Goal: Transaction & Acquisition: Book appointment/travel/reservation

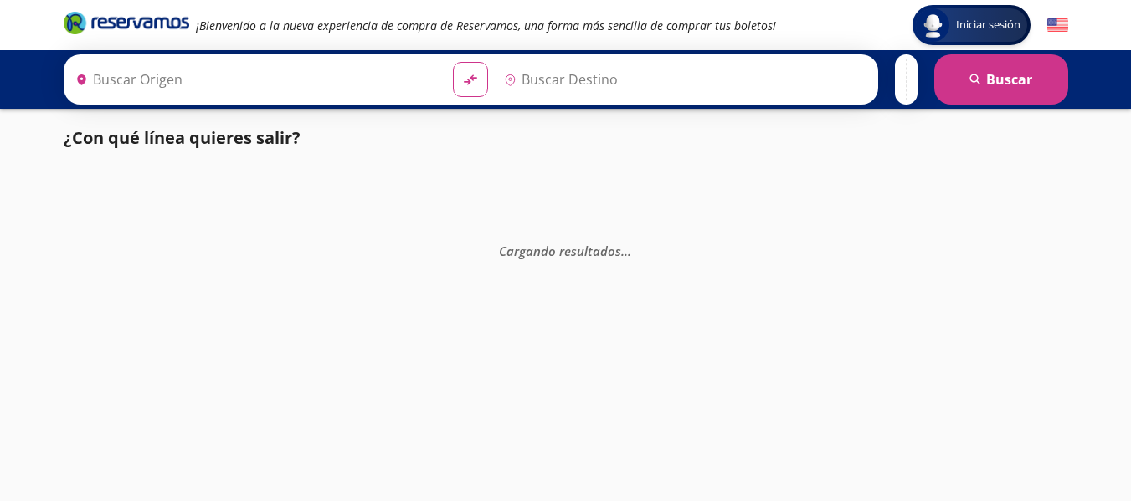
type input "[GEOGRAPHIC_DATA][PERSON_NAME], [GEOGRAPHIC_DATA]"
type input "[GEOGRAPHIC_DATA], [GEOGRAPHIC_DATA]"
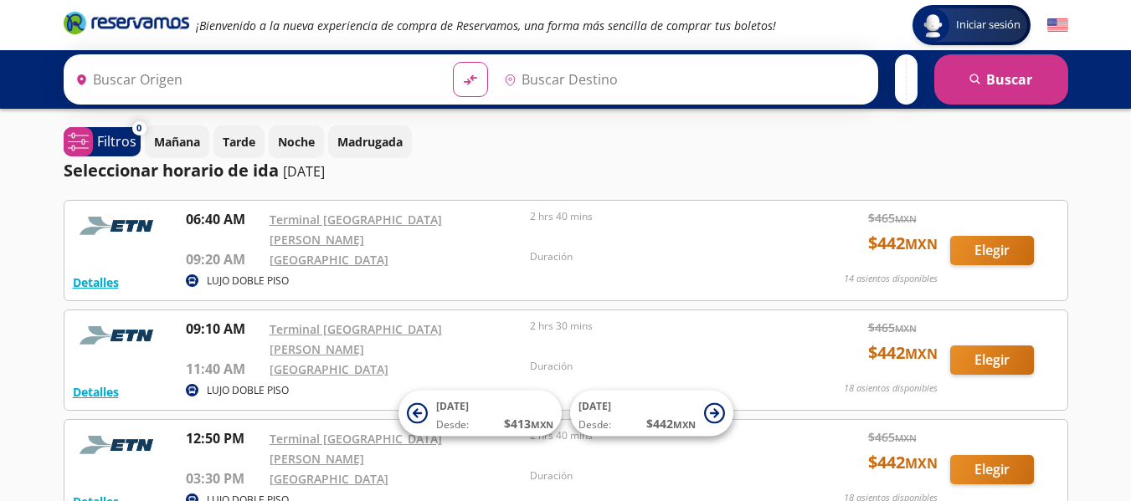
type input "[GEOGRAPHIC_DATA][PERSON_NAME], [GEOGRAPHIC_DATA]"
type input "[GEOGRAPHIC_DATA], [GEOGRAPHIC_DATA]"
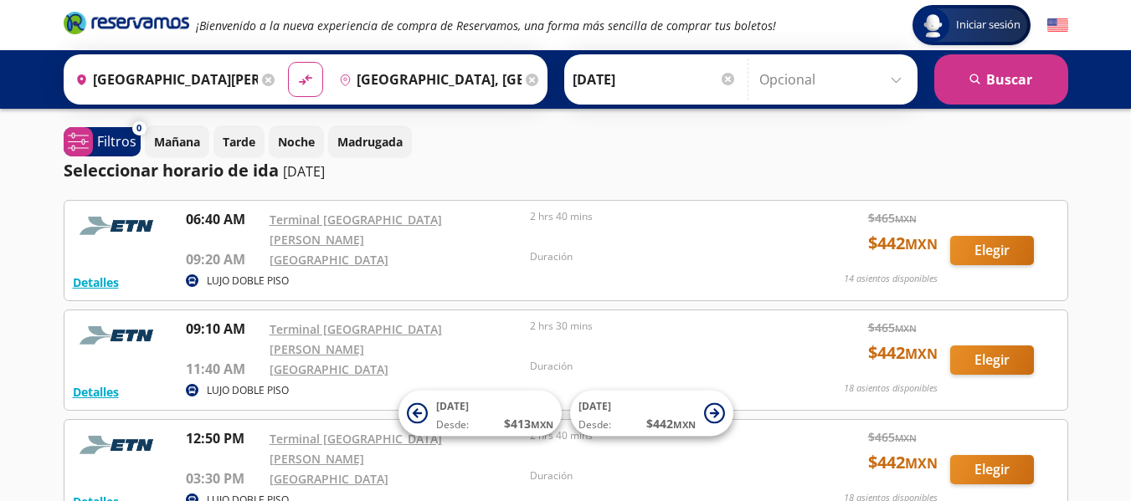
click at [1061, 23] on img at bounding box center [1057, 25] width 21 height 21
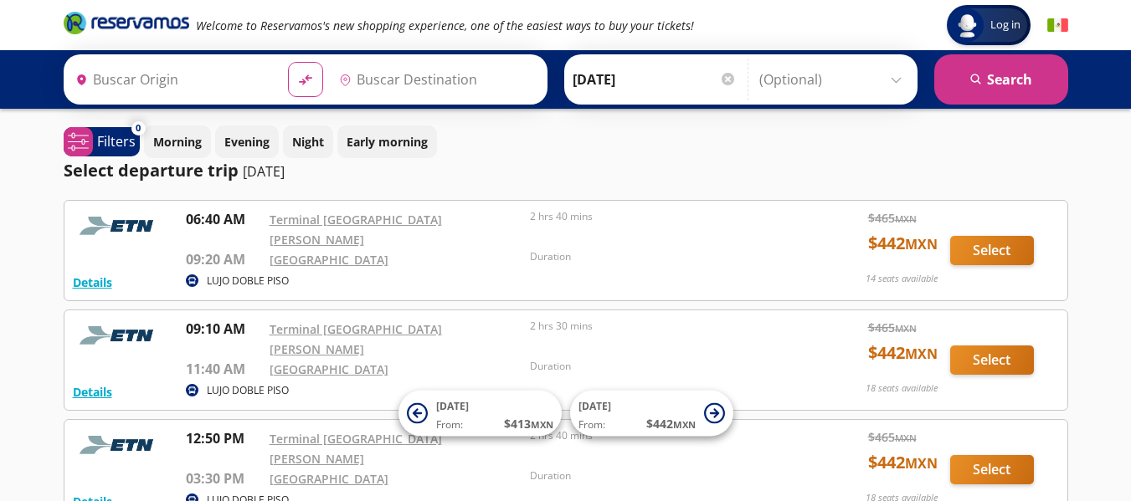
type input "[GEOGRAPHIC_DATA][PERSON_NAME], [GEOGRAPHIC_DATA]"
type input "[GEOGRAPHIC_DATA], [GEOGRAPHIC_DATA]"
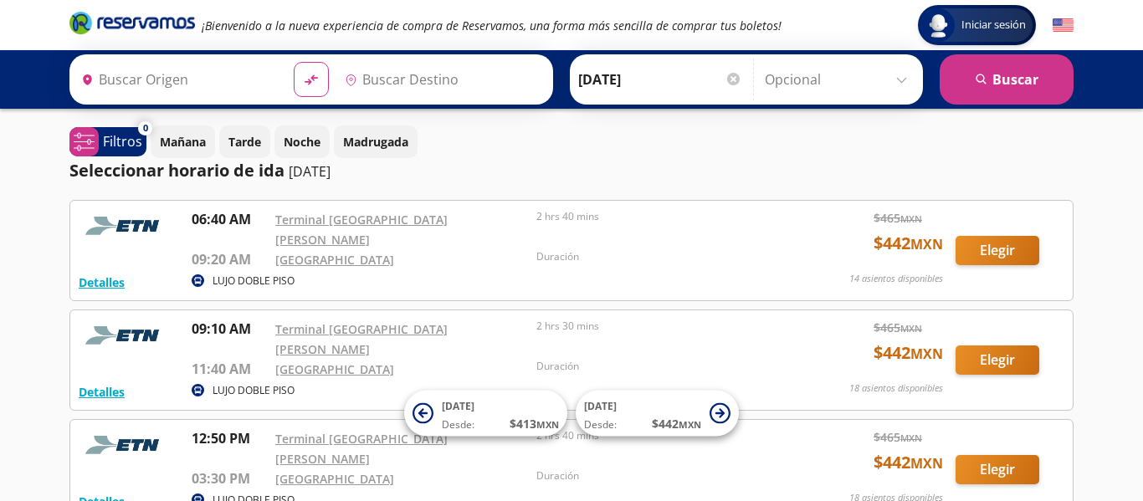
type input "[GEOGRAPHIC_DATA][PERSON_NAME], [GEOGRAPHIC_DATA]"
type input "[GEOGRAPHIC_DATA], [GEOGRAPHIC_DATA]"
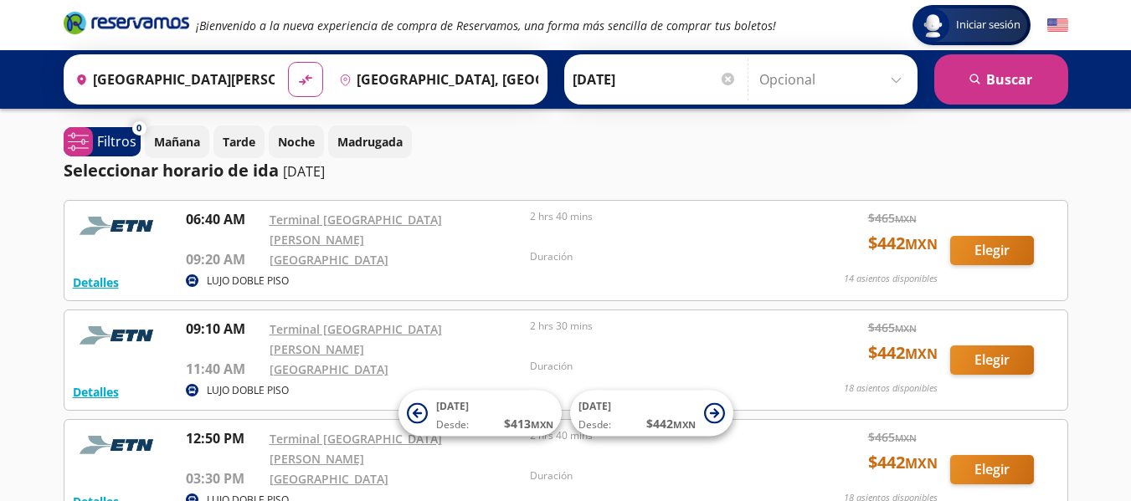
click at [277, 136] on button "Noche" at bounding box center [296, 142] width 55 height 33
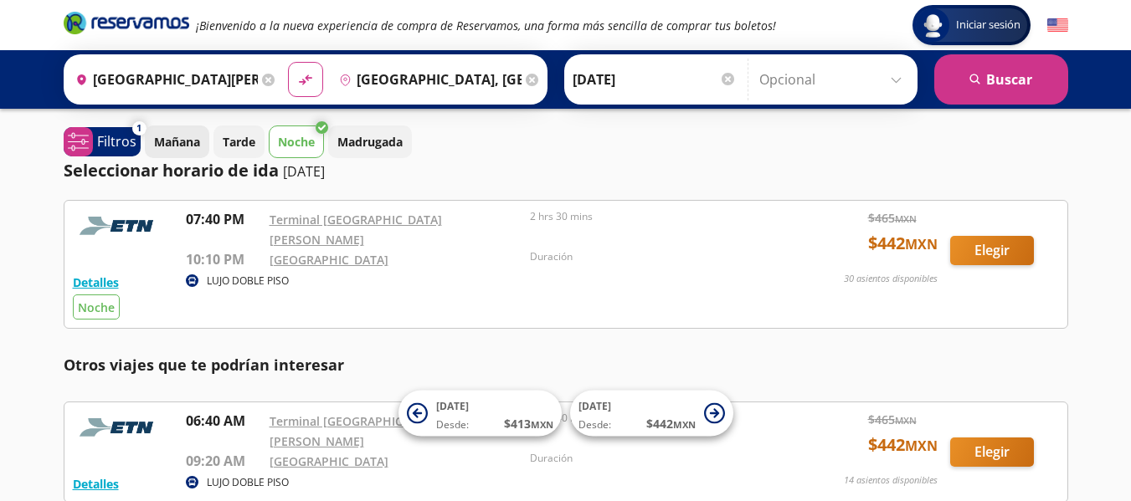
click at [186, 137] on p "Mañana" at bounding box center [177, 142] width 46 height 18
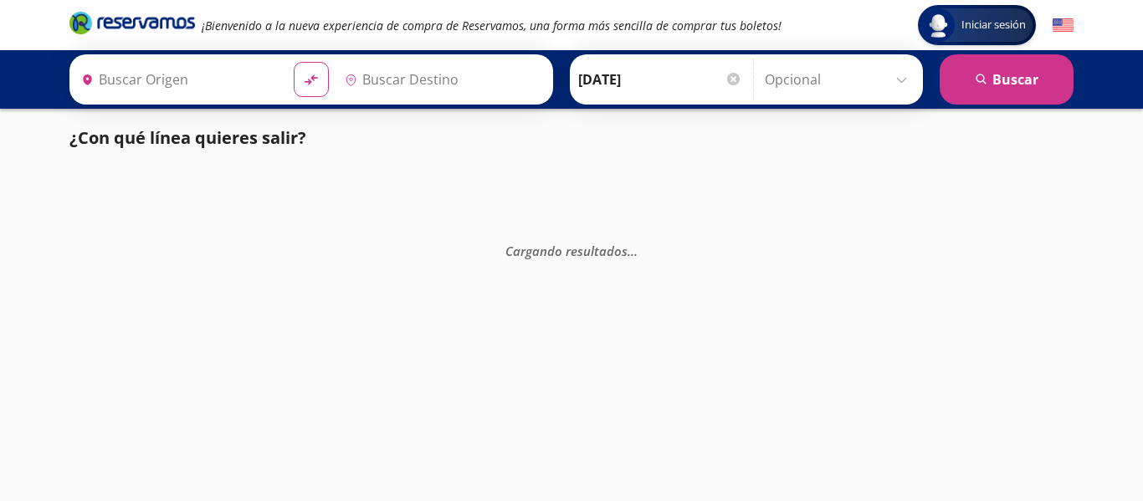
type input "[GEOGRAPHIC_DATA][PERSON_NAME], [GEOGRAPHIC_DATA]"
type input "[GEOGRAPHIC_DATA], [GEOGRAPHIC_DATA]"
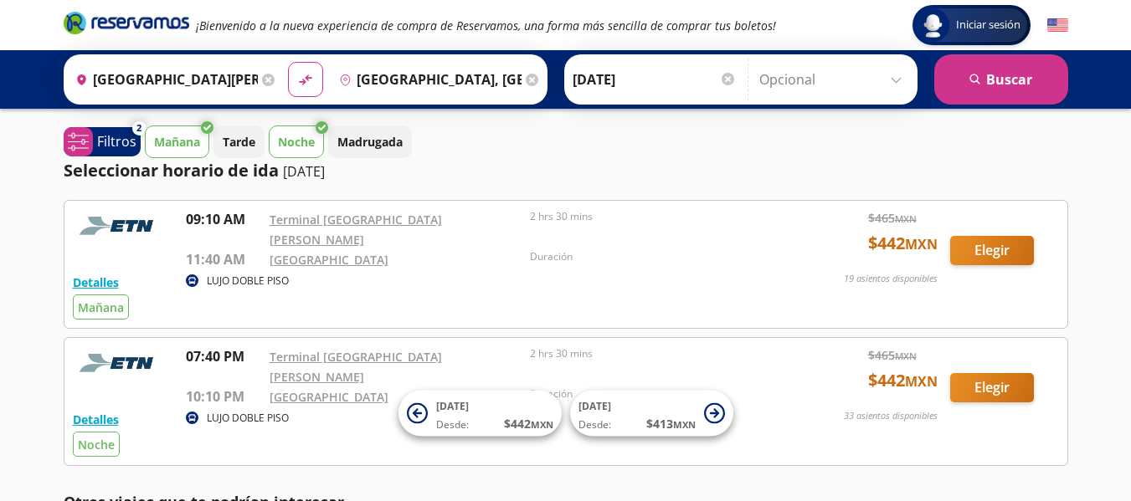
click at [192, 77] on input "[GEOGRAPHIC_DATA][PERSON_NAME], [GEOGRAPHIC_DATA]" at bounding box center [163, 80] width 189 height 42
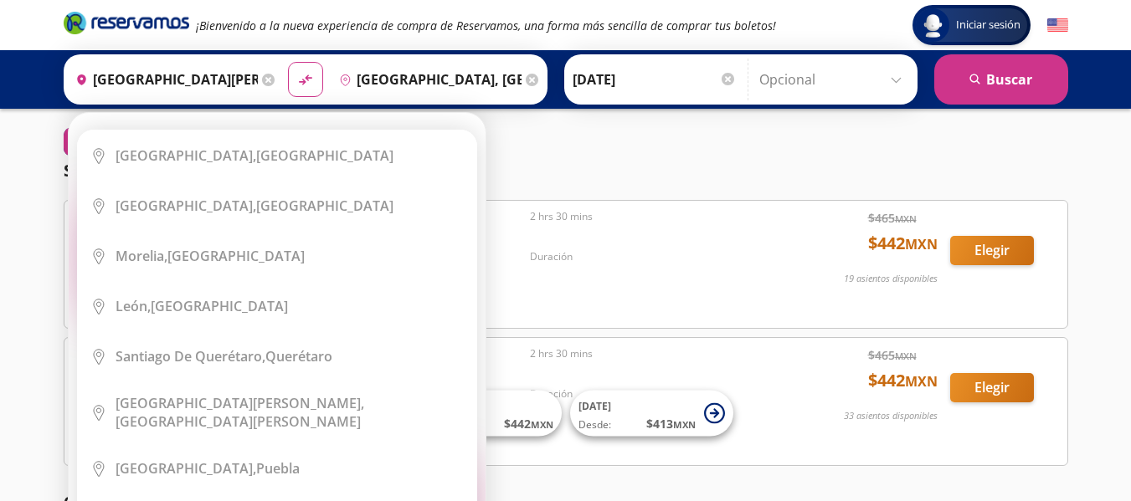
click at [264, 75] on icon at bounding box center [268, 80] width 13 height 13
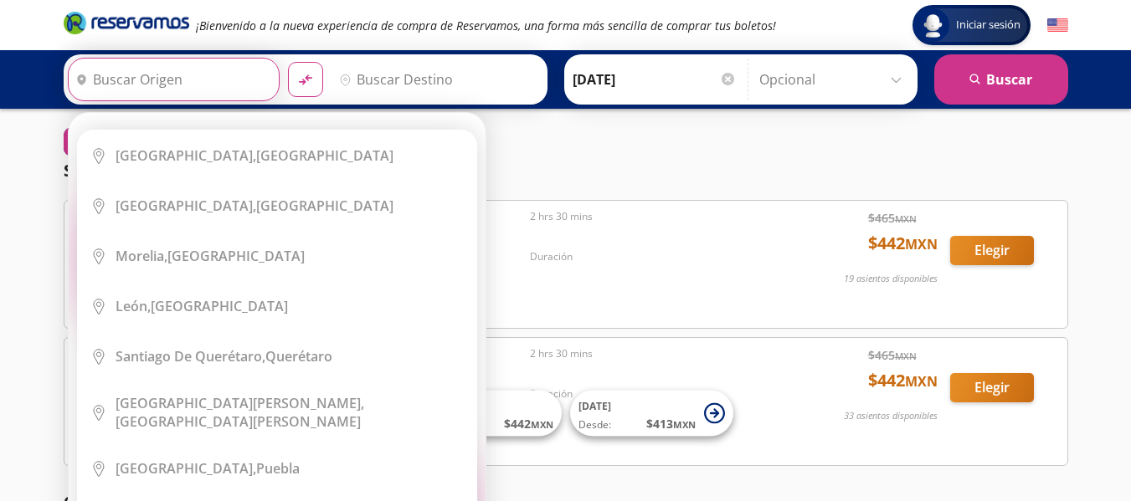
click at [239, 74] on input "Origen" at bounding box center [172, 80] width 206 height 42
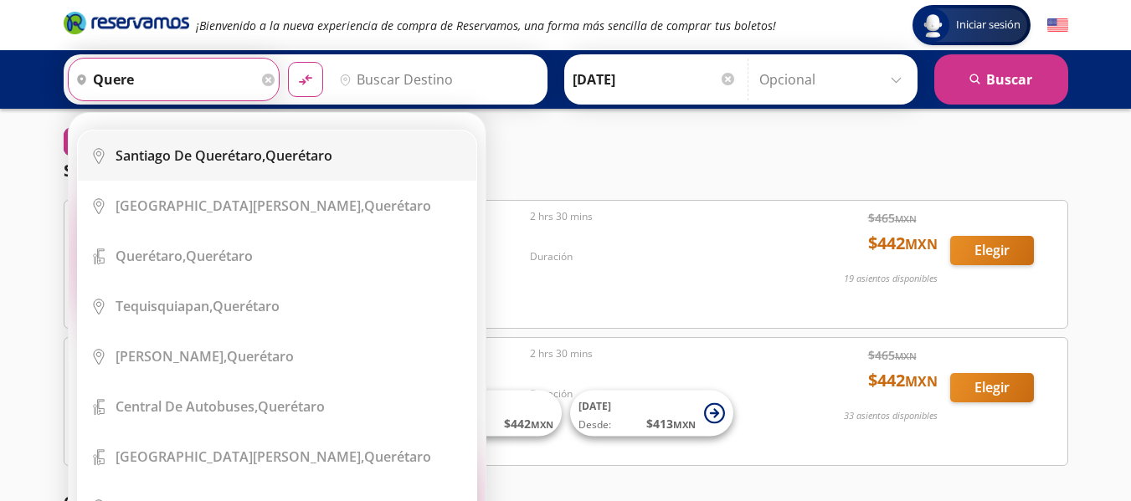
click at [276, 167] on li "City Icon [GEOGRAPHIC_DATA], [GEOGRAPHIC_DATA]" at bounding box center [277, 156] width 398 height 50
type input "Santiago de Querétaro, [GEOGRAPHIC_DATA]"
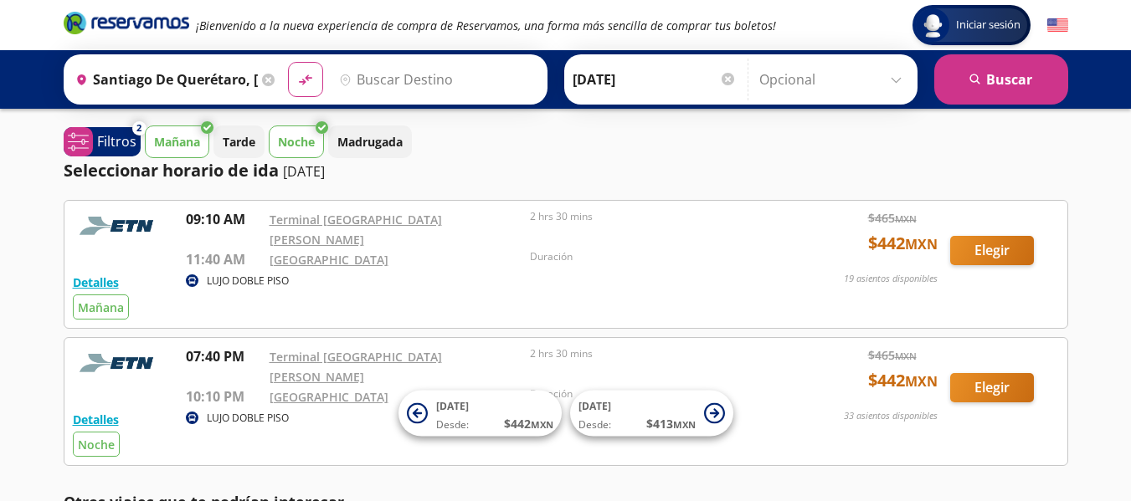
click at [381, 84] on input "Destino" at bounding box center [435, 80] width 206 height 42
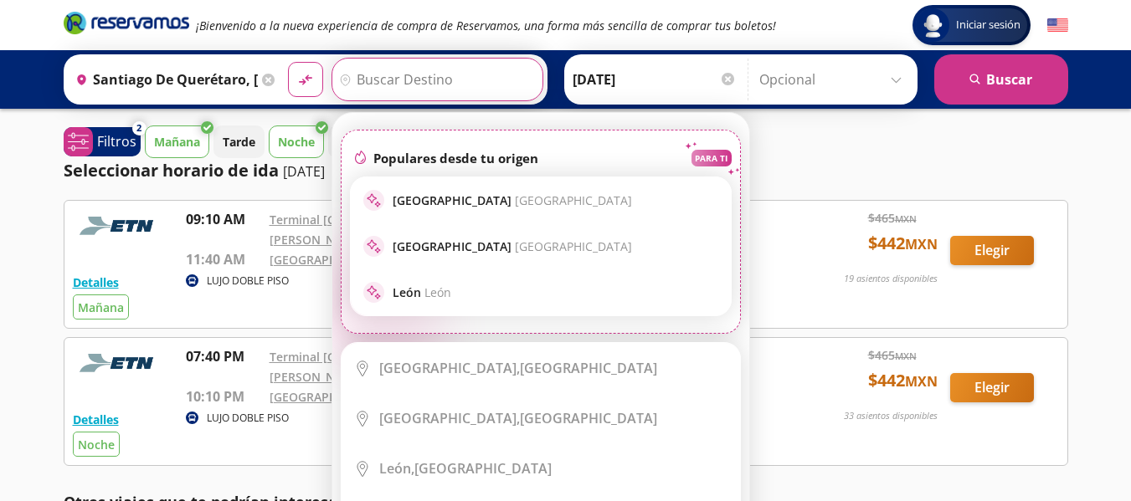
click at [475, 197] on p "[GEOGRAPHIC_DATA] [GEOGRAPHIC_DATA]" at bounding box center [512, 201] width 239 height 16
type input "[GEOGRAPHIC_DATA], [GEOGRAPHIC_DATA]"
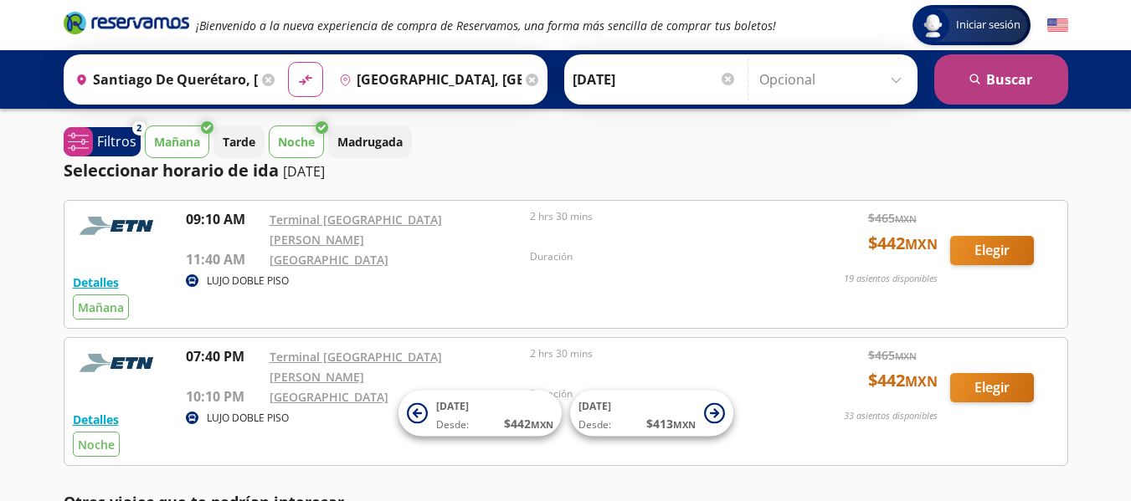
click at [973, 91] on button "search [GEOGRAPHIC_DATA]" at bounding box center [1001, 79] width 134 height 50
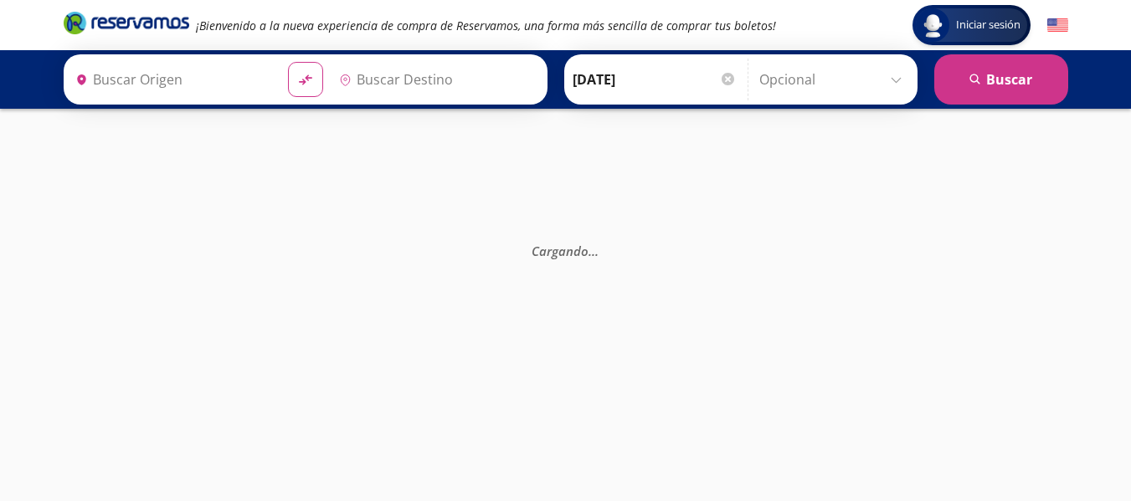
type input "Santiago de Querétaro, [GEOGRAPHIC_DATA]"
type input "[GEOGRAPHIC_DATA], [GEOGRAPHIC_DATA]"
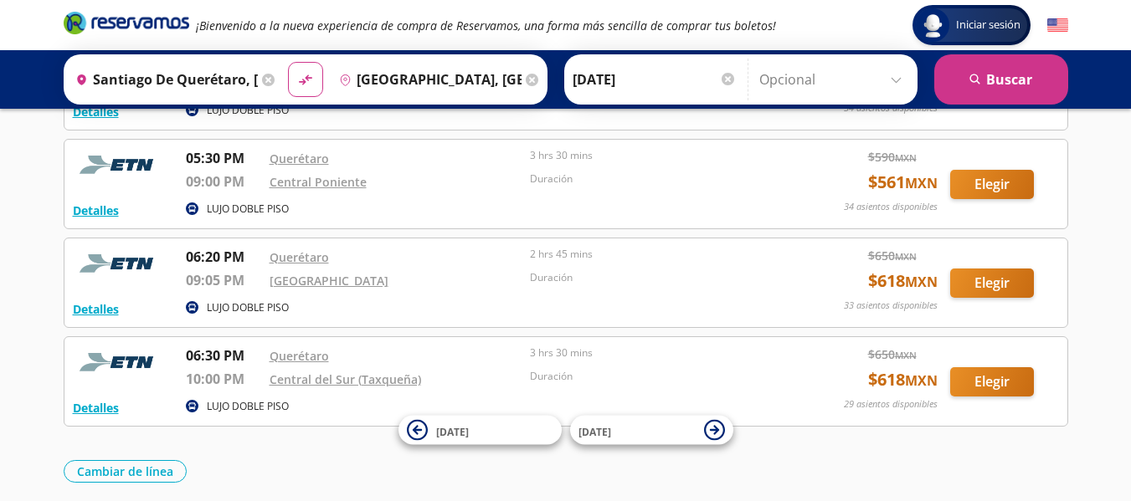
scroll to position [5260, 0]
